Goal: Find specific page/section: Find specific page/section

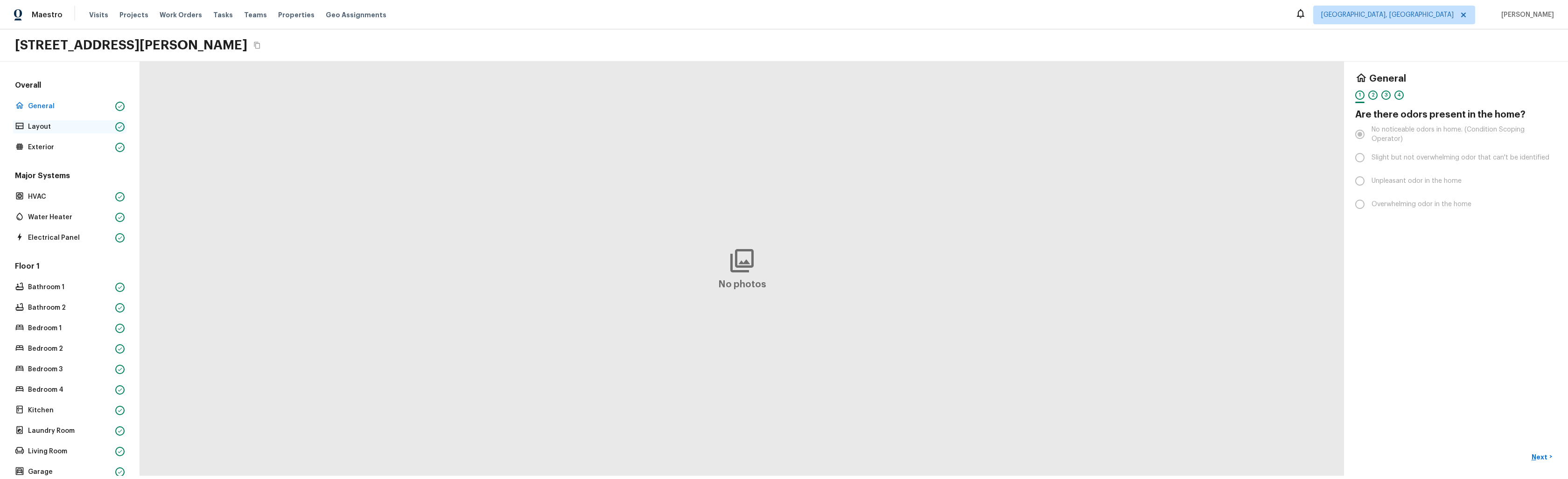
click at [46, 129] on p "Layout" at bounding box center [70, 126] width 83 height 9
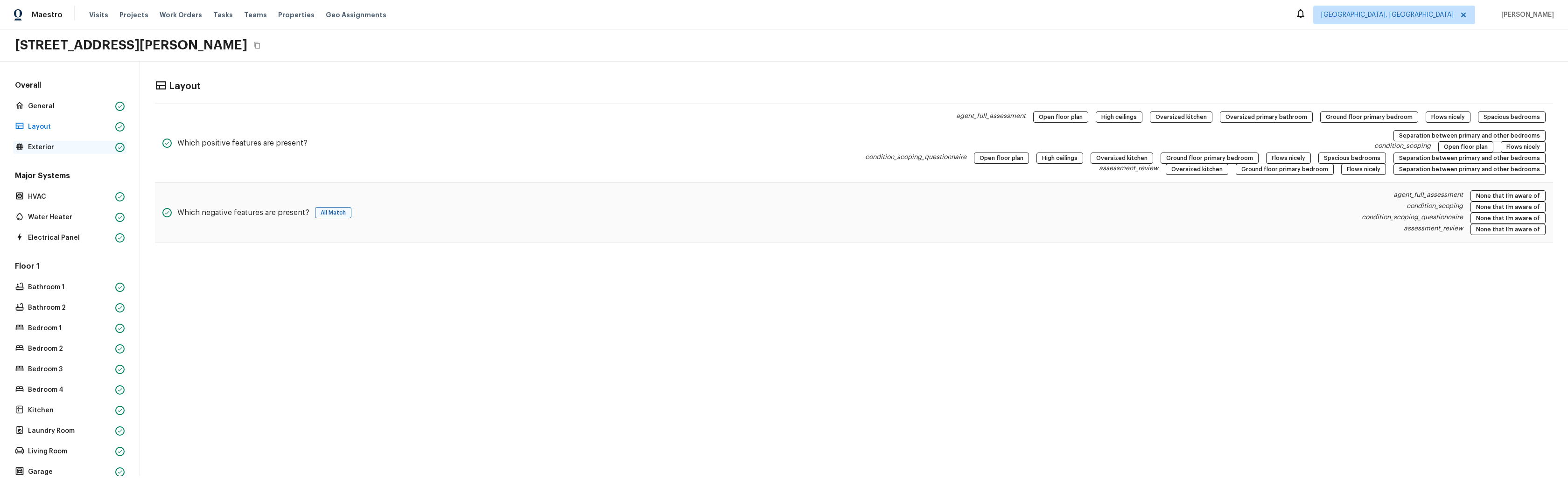
click at [53, 147] on p "Exterior" at bounding box center [70, 147] width 83 height 9
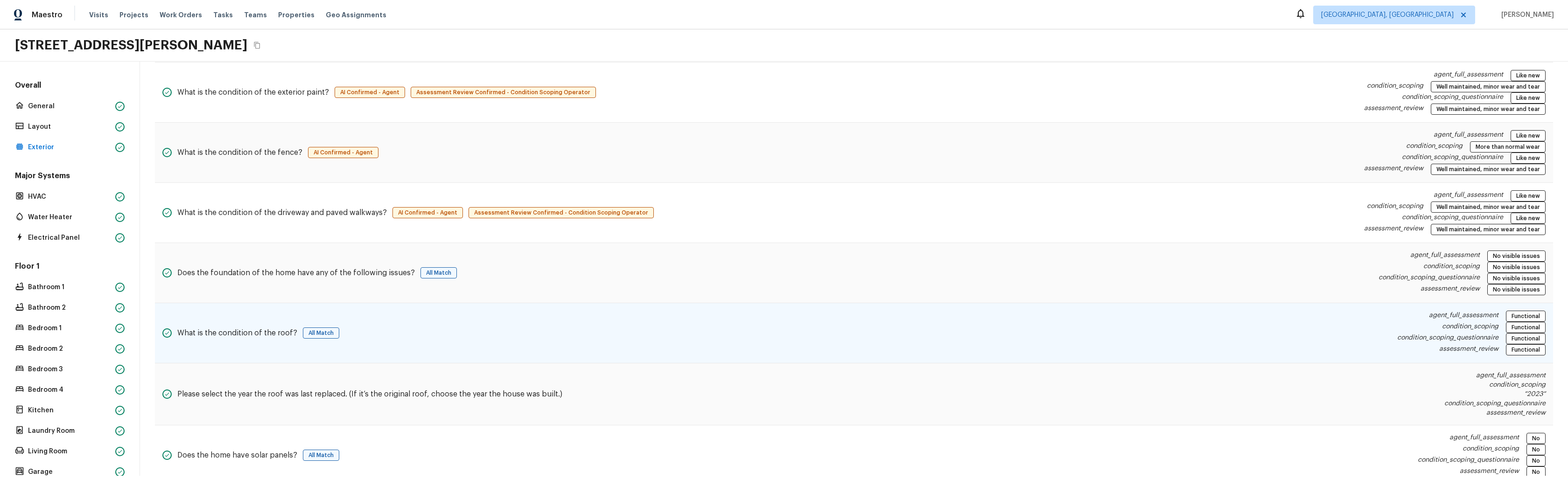
scroll to position [966, 0]
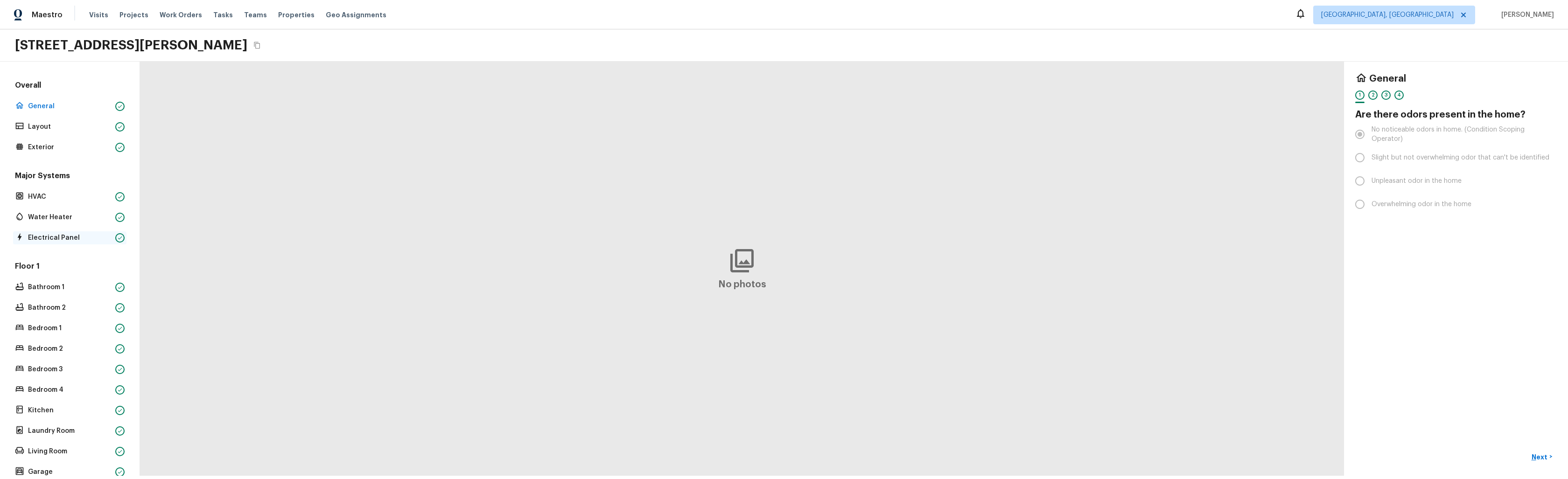
click at [56, 240] on p "Electrical Panel" at bounding box center [70, 238] width 83 height 9
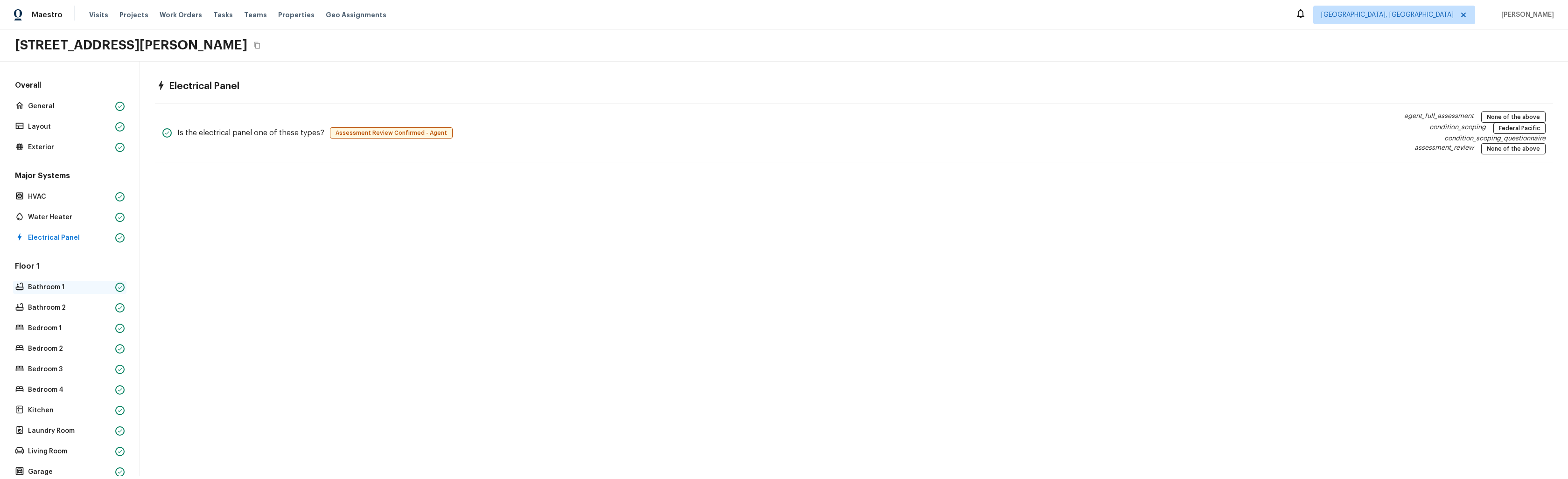
click at [44, 288] on p "Bathroom 1" at bounding box center [70, 287] width 83 height 9
